Goal: Task Accomplishment & Management: Use online tool/utility

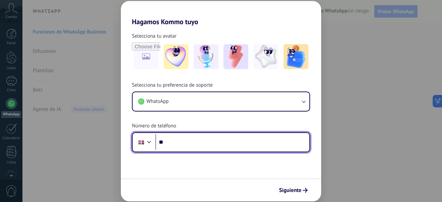
click at [190, 142] on input "**" at bounding box center [232, 142] width 154 height 16
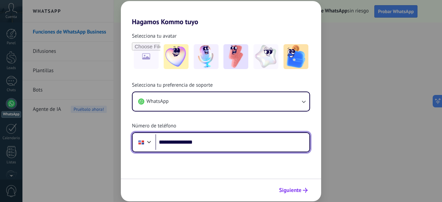
type input "**********"
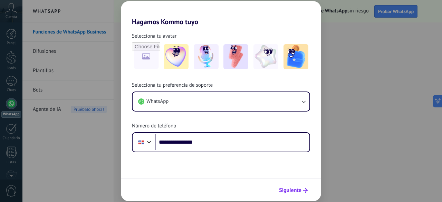
click at [296, 190] on span "Siguiente" at bounding box center [290, 190] width 22 height 5
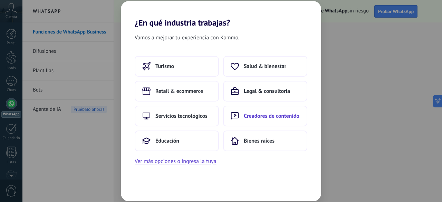
click at [247, 113] on span "Creadores de contenido" at bounding box center [272, 116] width 56 height 7
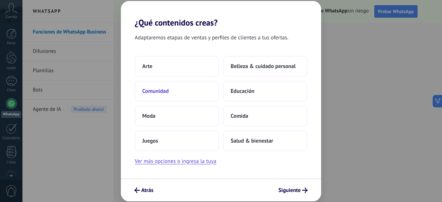
click at [172, 89] on button "Comunidad" at bounding box center [177, 91] width 84 height 21
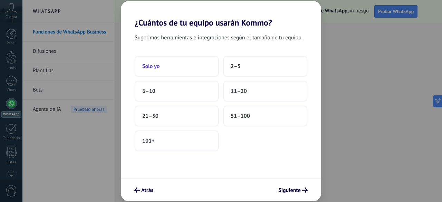
click at [178, 65] on button "Solo yo" at bounding box center [177, 66] width 84 height 21
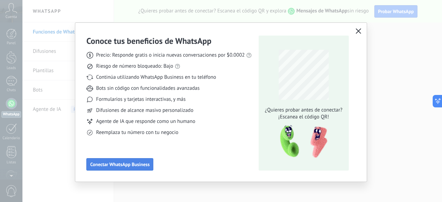
click at [133, 164] on span "Conectar WhatsApp Business" at bounding box center [119, 164] width 59 height 5
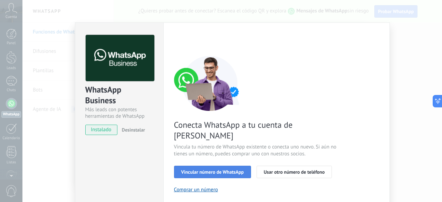
click at [221, 170] on span "Vincular número de WhatsApp" at bounding box center [212, 172] width 63 height 5
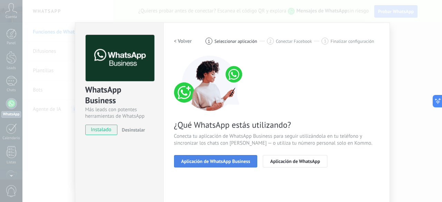
click at [222, 160] on span "Aplicación de WhatsApp Business" at bounding box center [215, 161] width 69 height 5
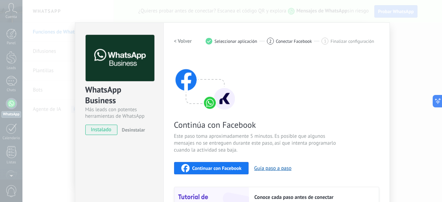
click at [392, 51] on div "WhatsApp Business Más leads con potentes herramientas de WhatsApp instalado Des…" at bounding box center [232, 101] width 420 height 202
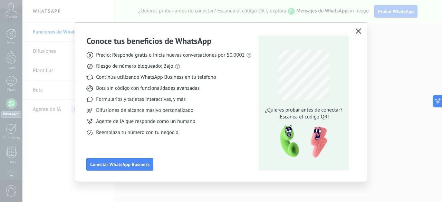
click at [357, 29] on icon "button" at bounding box center [359, 31] width 6 height 6
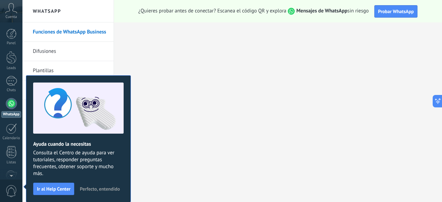
click at [50, 14] on h2 "WhatsApp" at bounding box center [68, 11] width 74 height 22
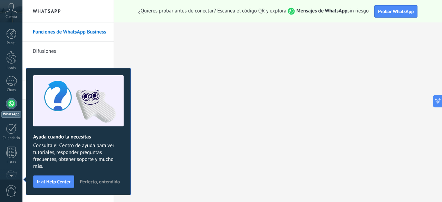
click at [60, 9] on h2 "WhatsApp" at bounding box center [68, 11] width 74 height 22
click at [393, 7] on button "Probar WhatsApp" at bounding box center [396, 11] width 44 height 12
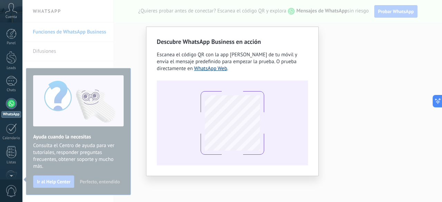
click at [194, 66] on link "WhatsApp Web" at bounding box center [210, 68] width 33 height 7
